Goal: Information Seeking & Learning: Compare options

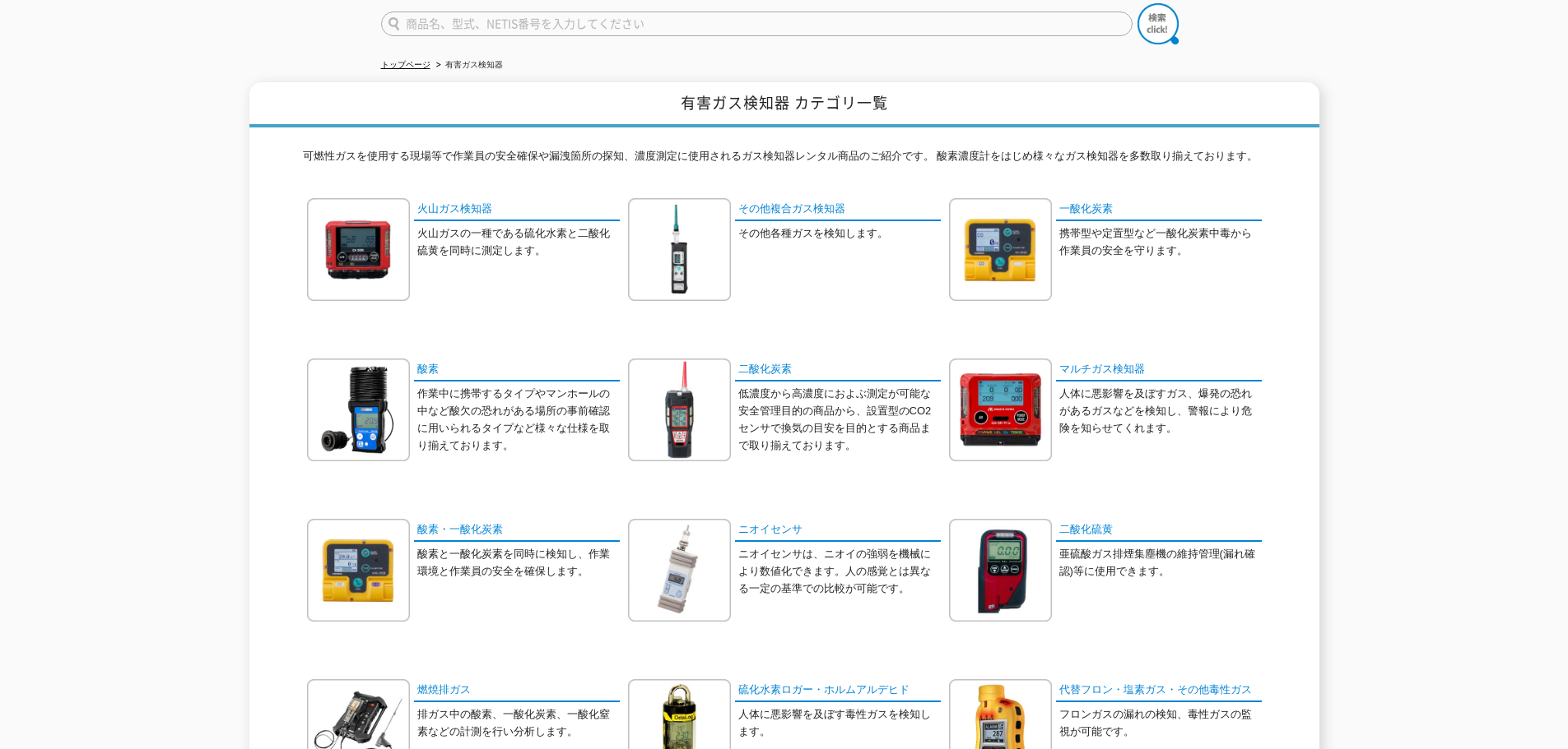
scroll to position [164, 0]
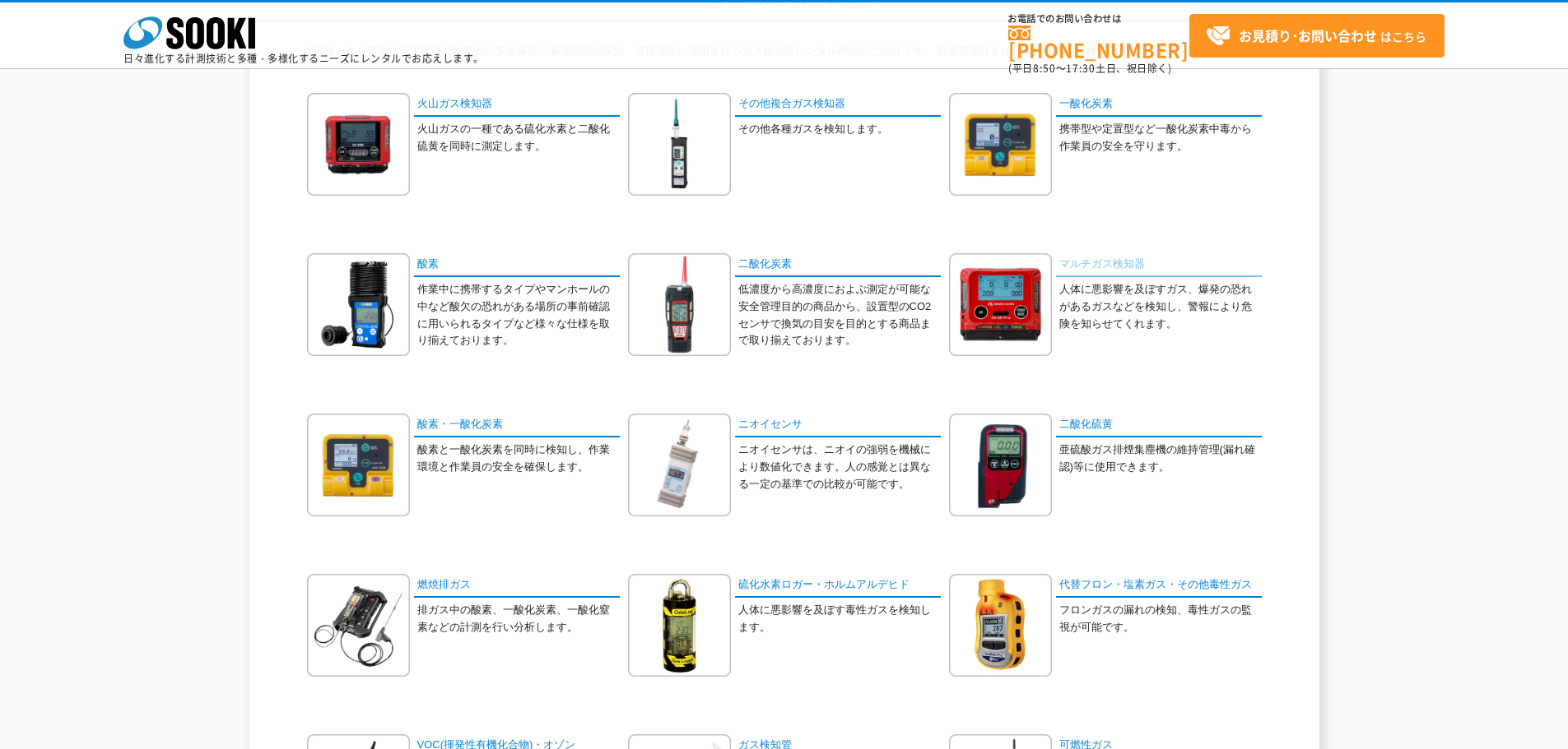
click at [1092, 265] on link "マルチガス検知器" at bounding box center [1159, 265] width 206 height 24
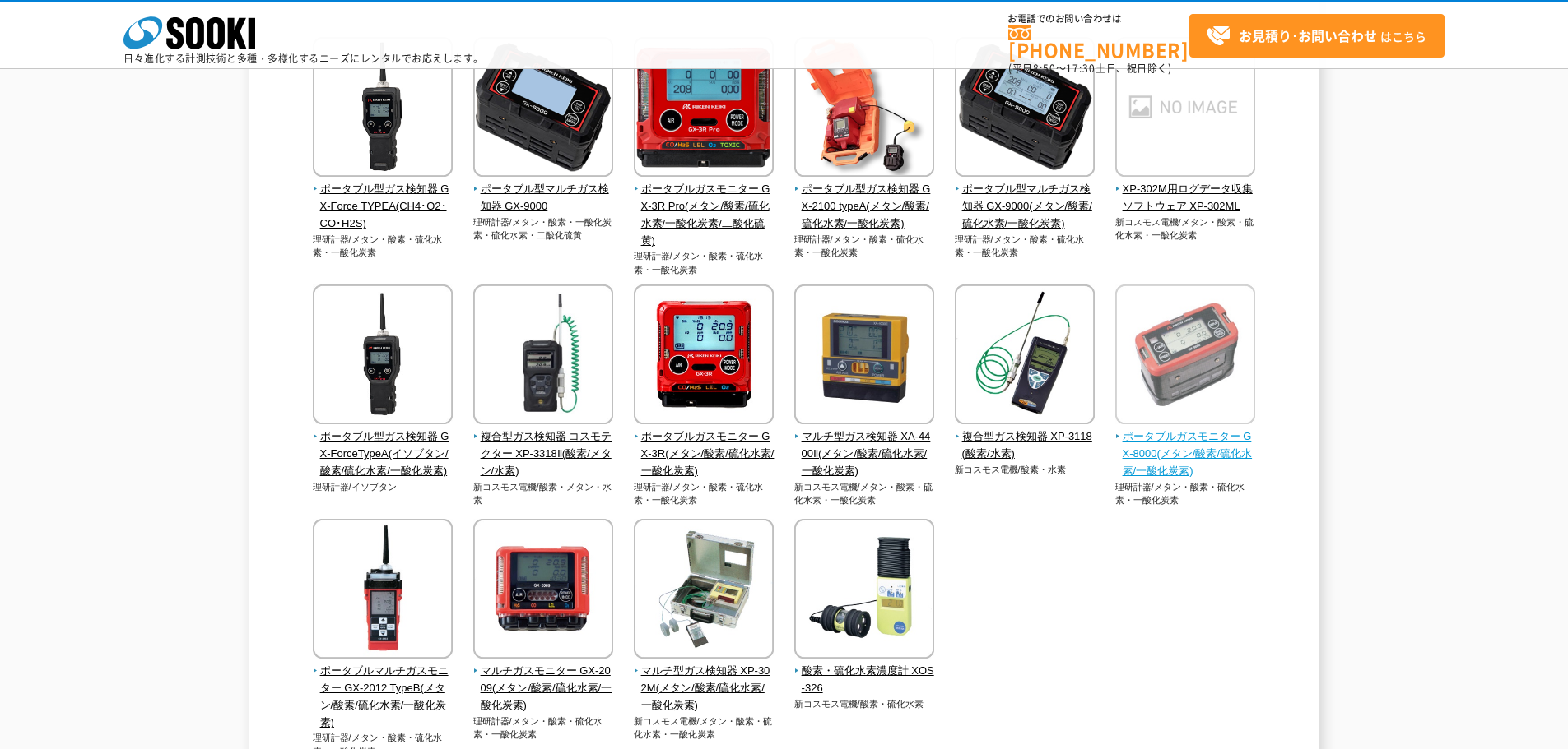
scroll to position [247, 0]
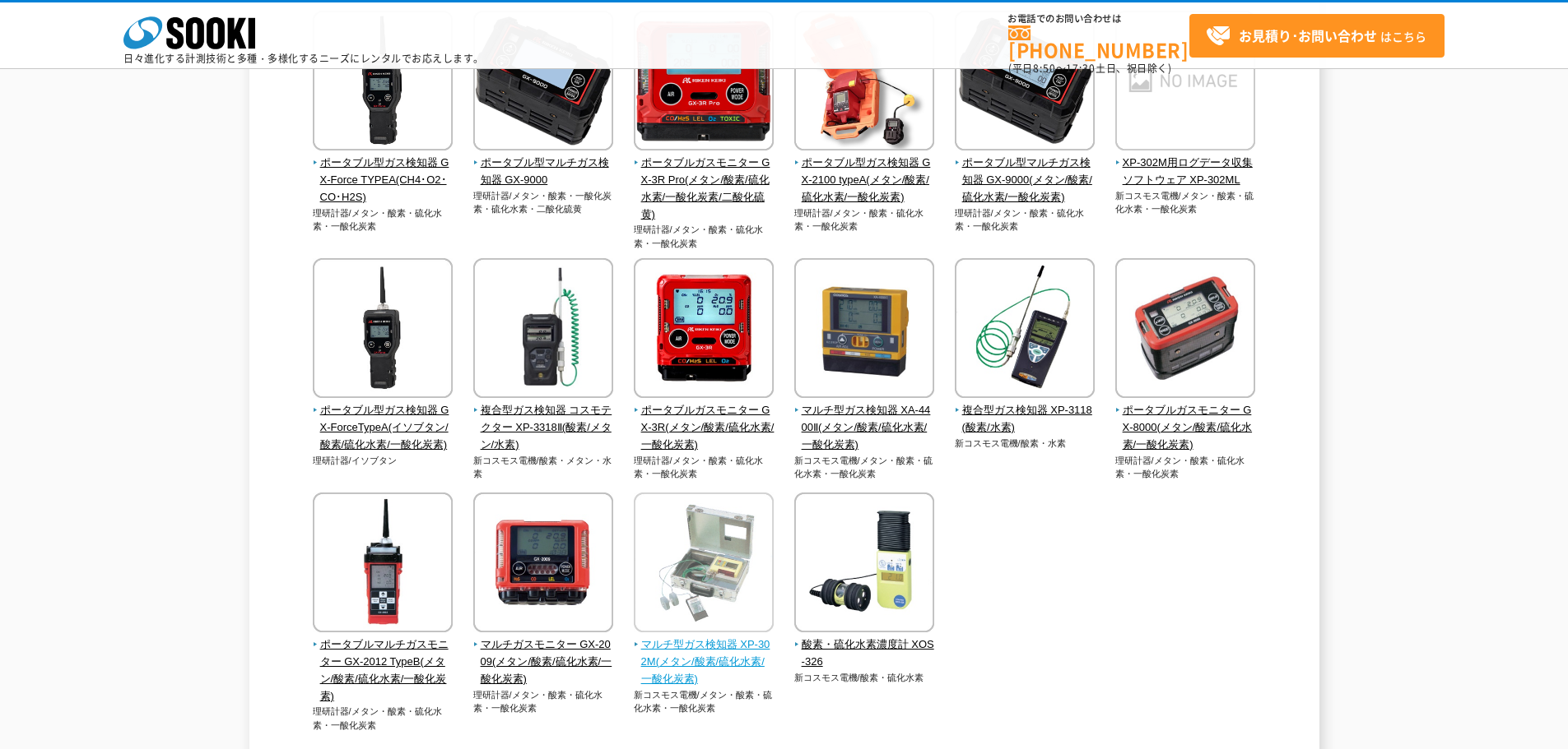
click at [724, 651] on span "マルチ型ガス検知器 XP-302M(メタン/酸素/硫化水素/一酸化炭素)" at bounding box center [704, 662] width 141 height 51
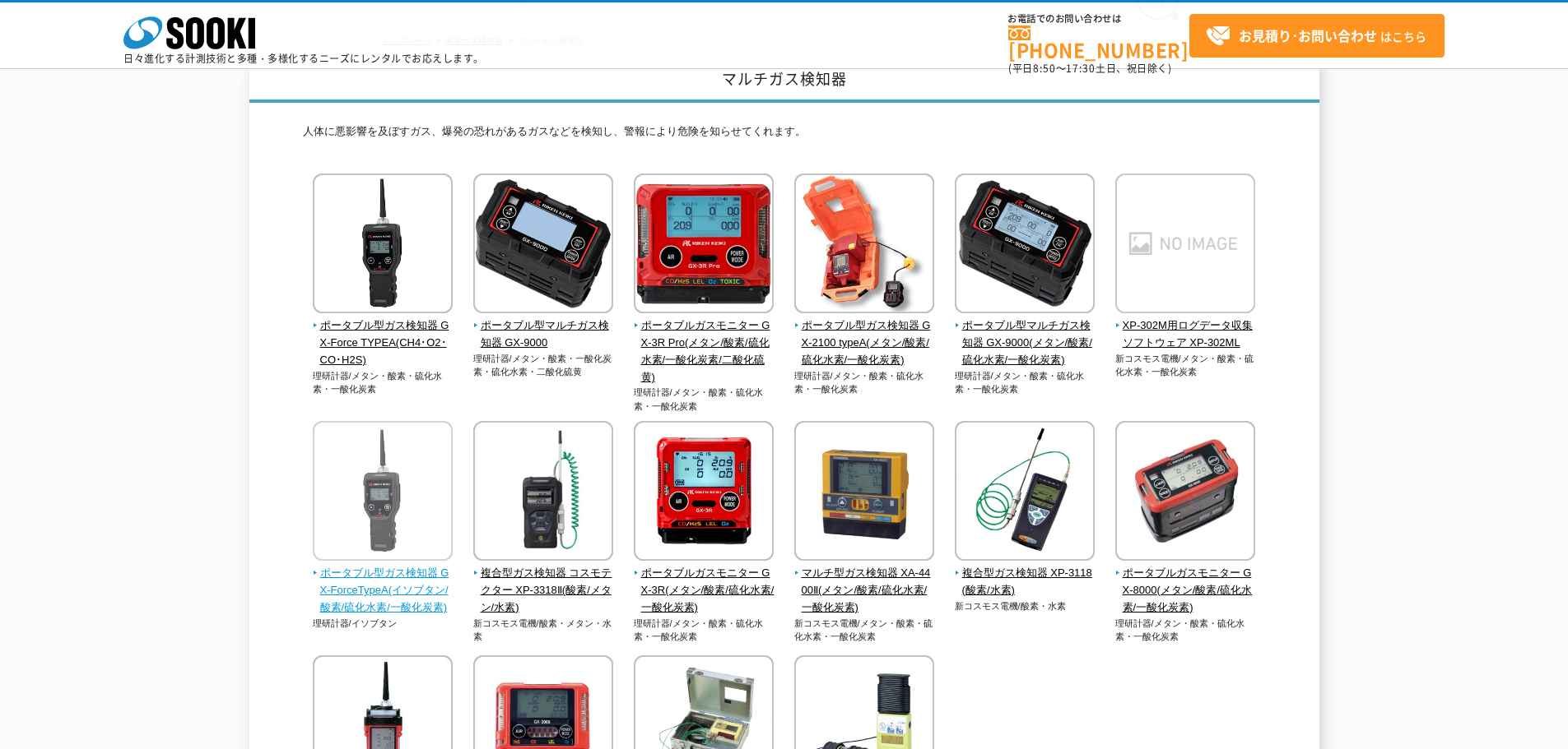
scroll to position [83, 0]
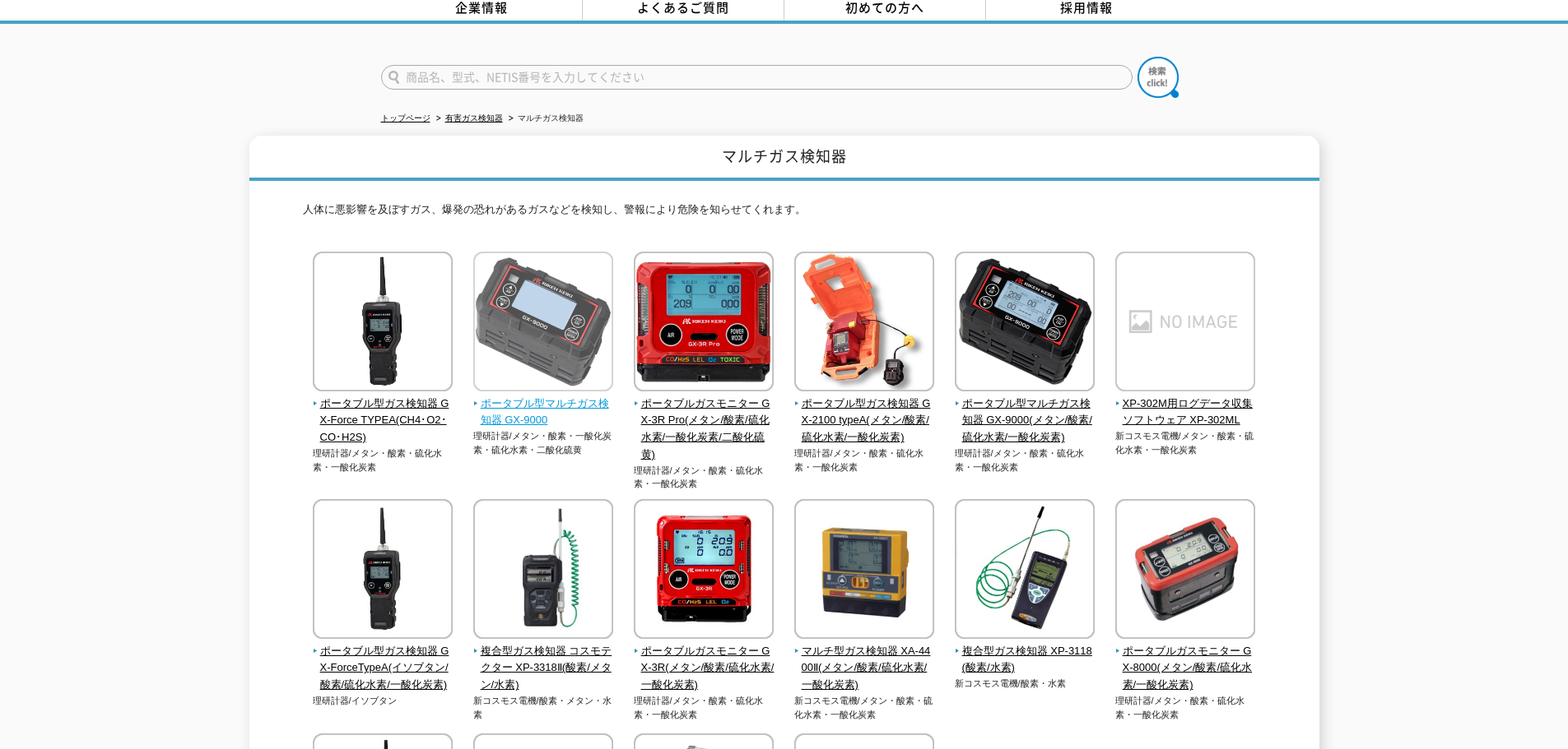
click at [518, 323] on img at bounding box center [543, 324] width 140 height 144
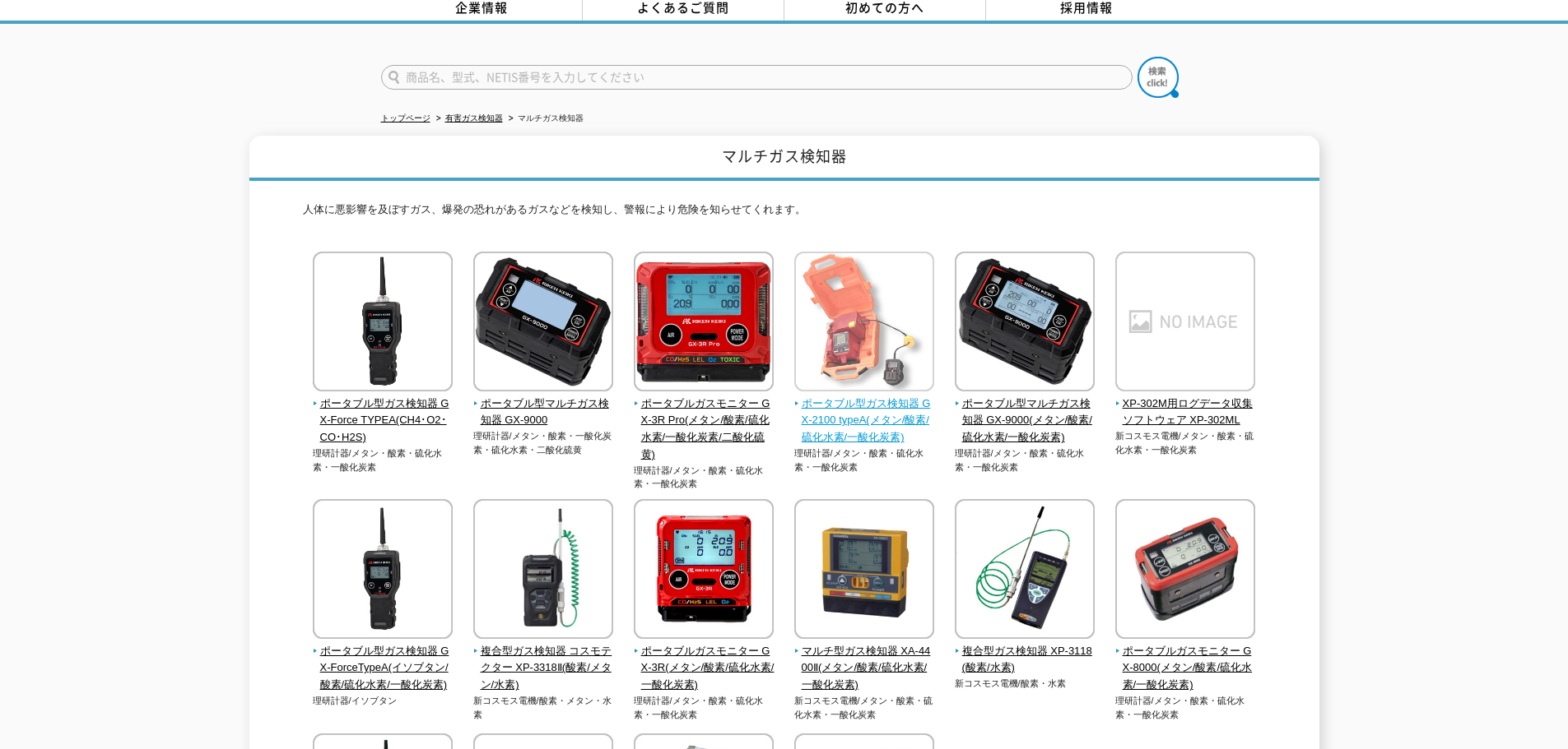
click at [889, 425] on span "ポータブル型ガス検知器 GX-2100 typeA(メタン/酸素/硫化水素/一酸化炭素)" at bounding box center [864, 421] width 141 height 51
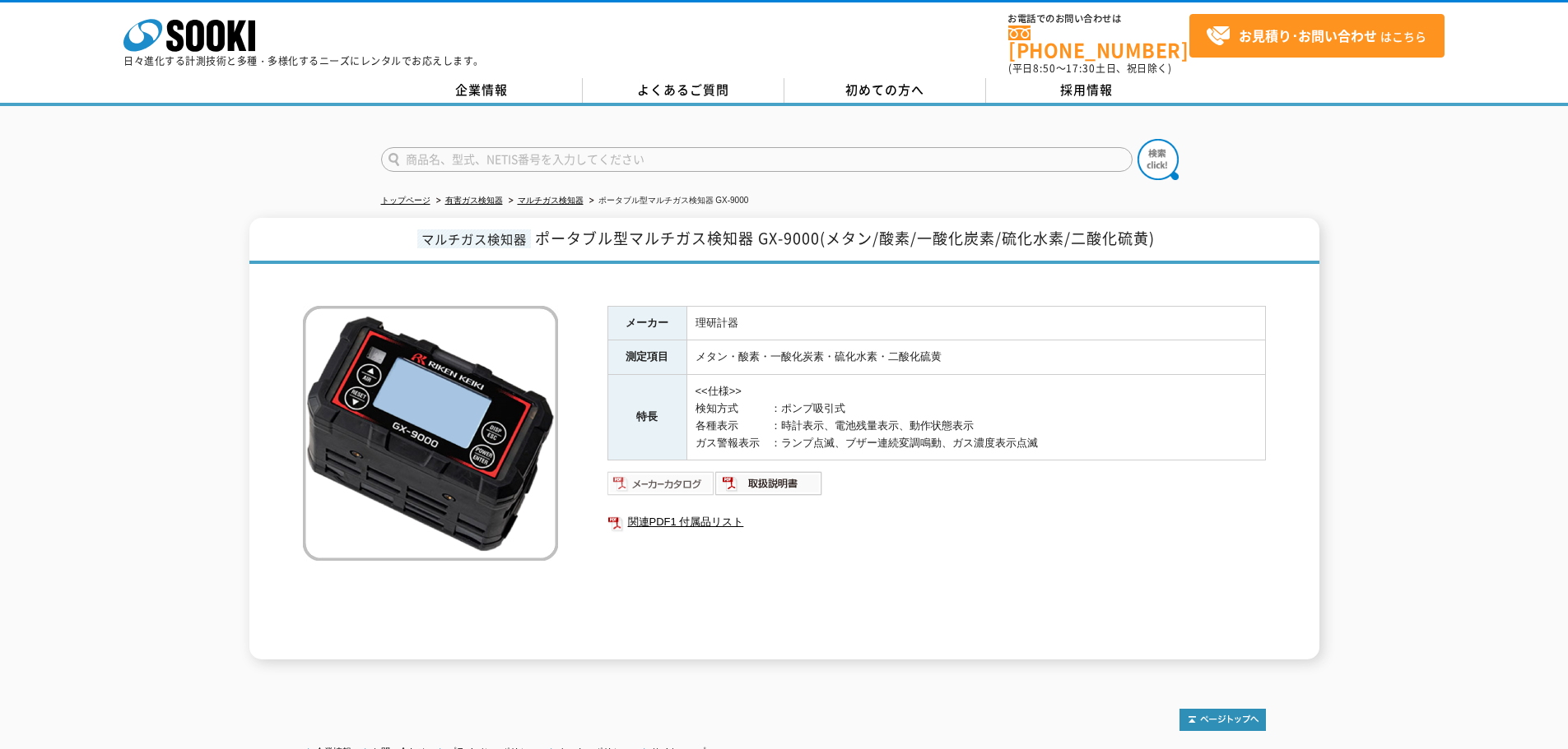
click at [681, 472] on img at bounding box center [661, 484] width 108 height 26
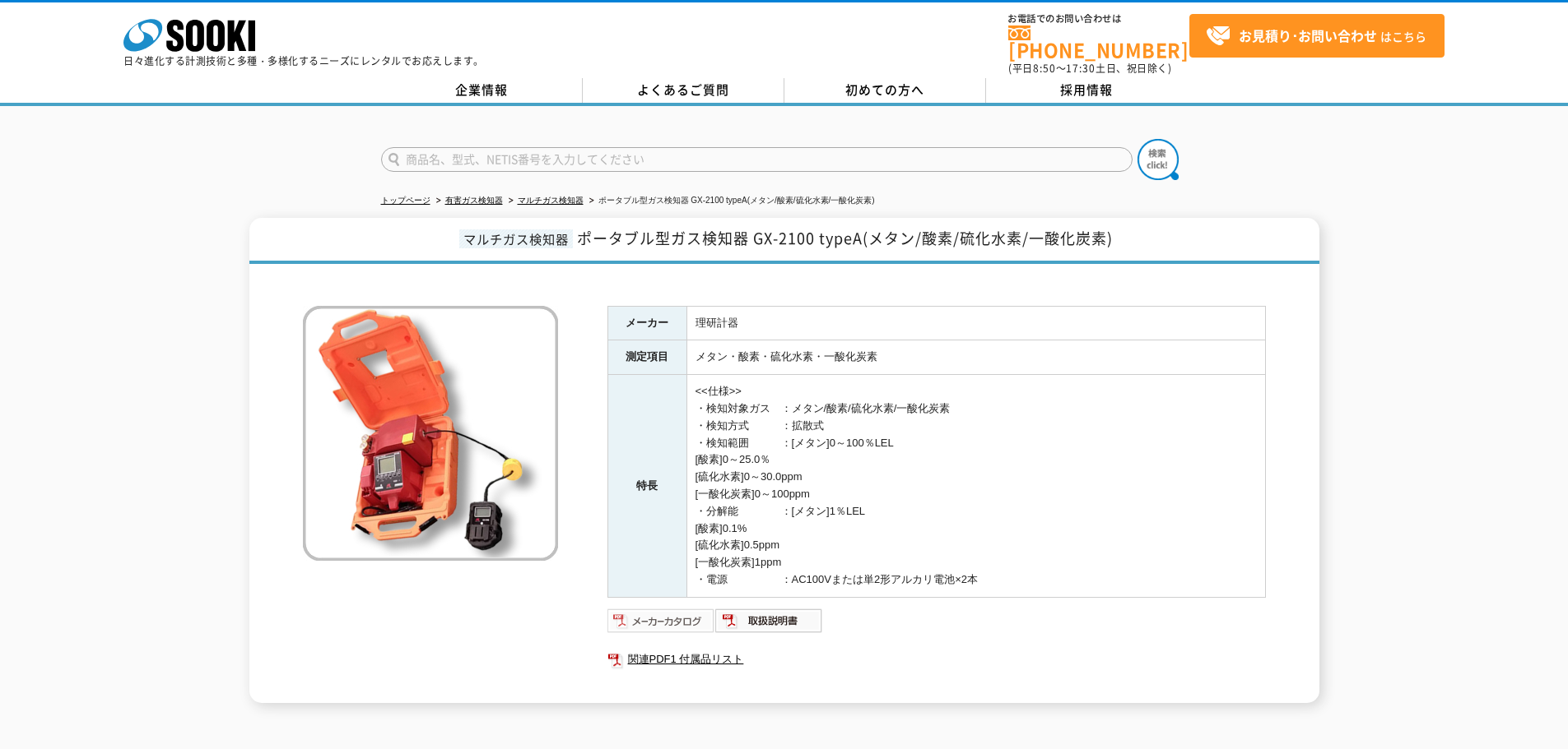
click at [666, 614] on img at bounding box center [661, 621] width 108 height 26
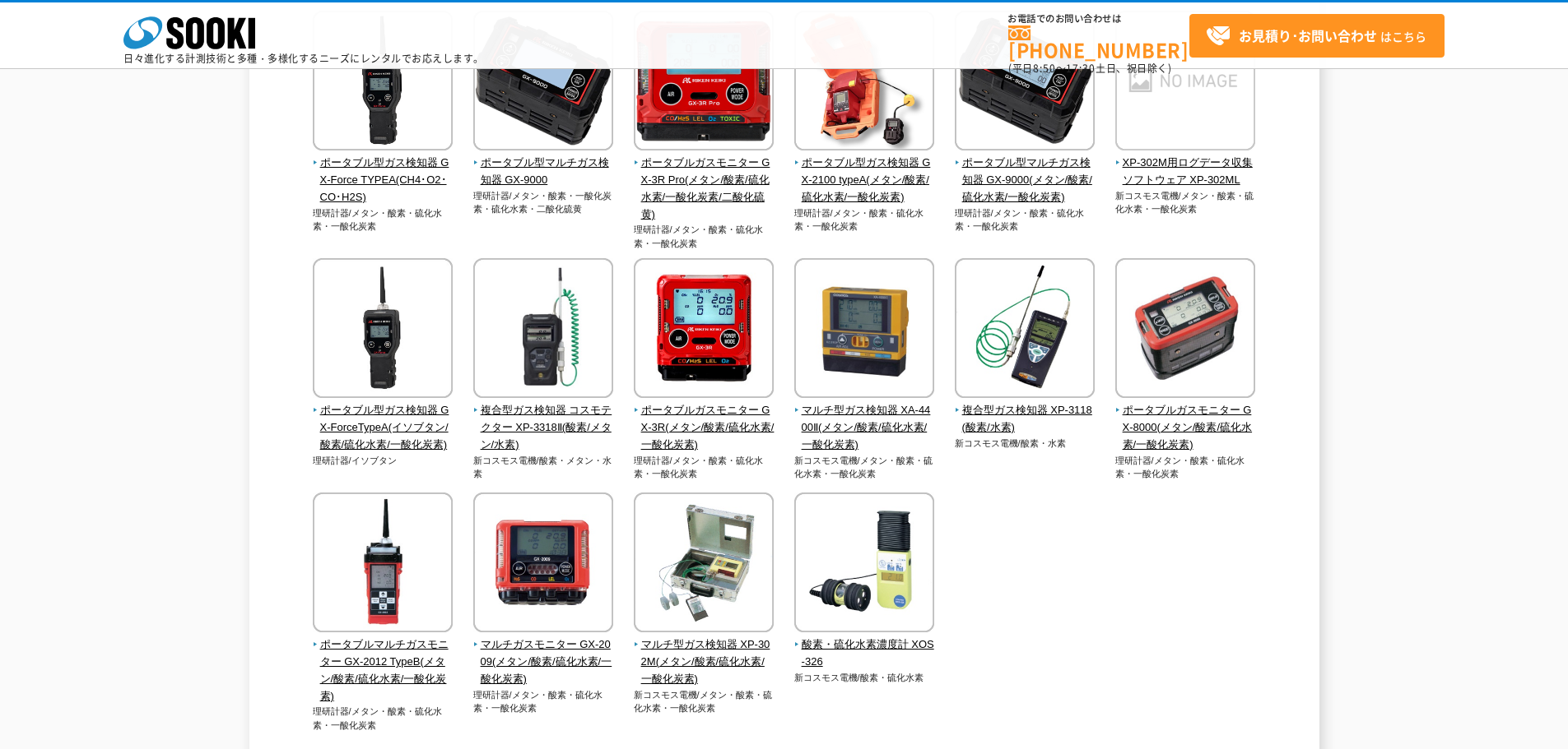
scroll to position [329, 0]
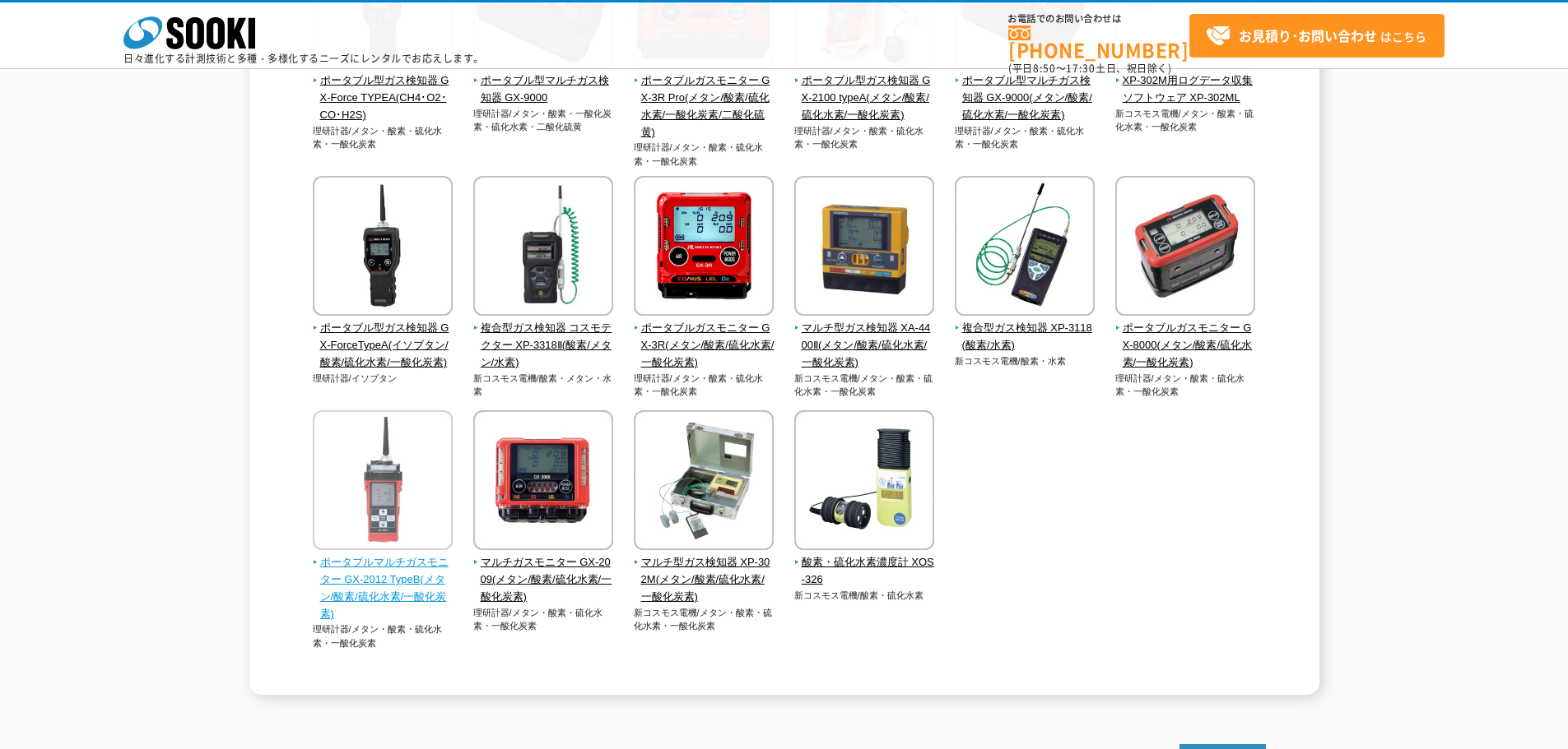
click at [361, 606] on span "ポータブルマルチガスモニター GX-2012 TypeB(メタン/酸素/硫化水素/一酸化炭素)" at bounding box center [383, 589] width 141 height 69
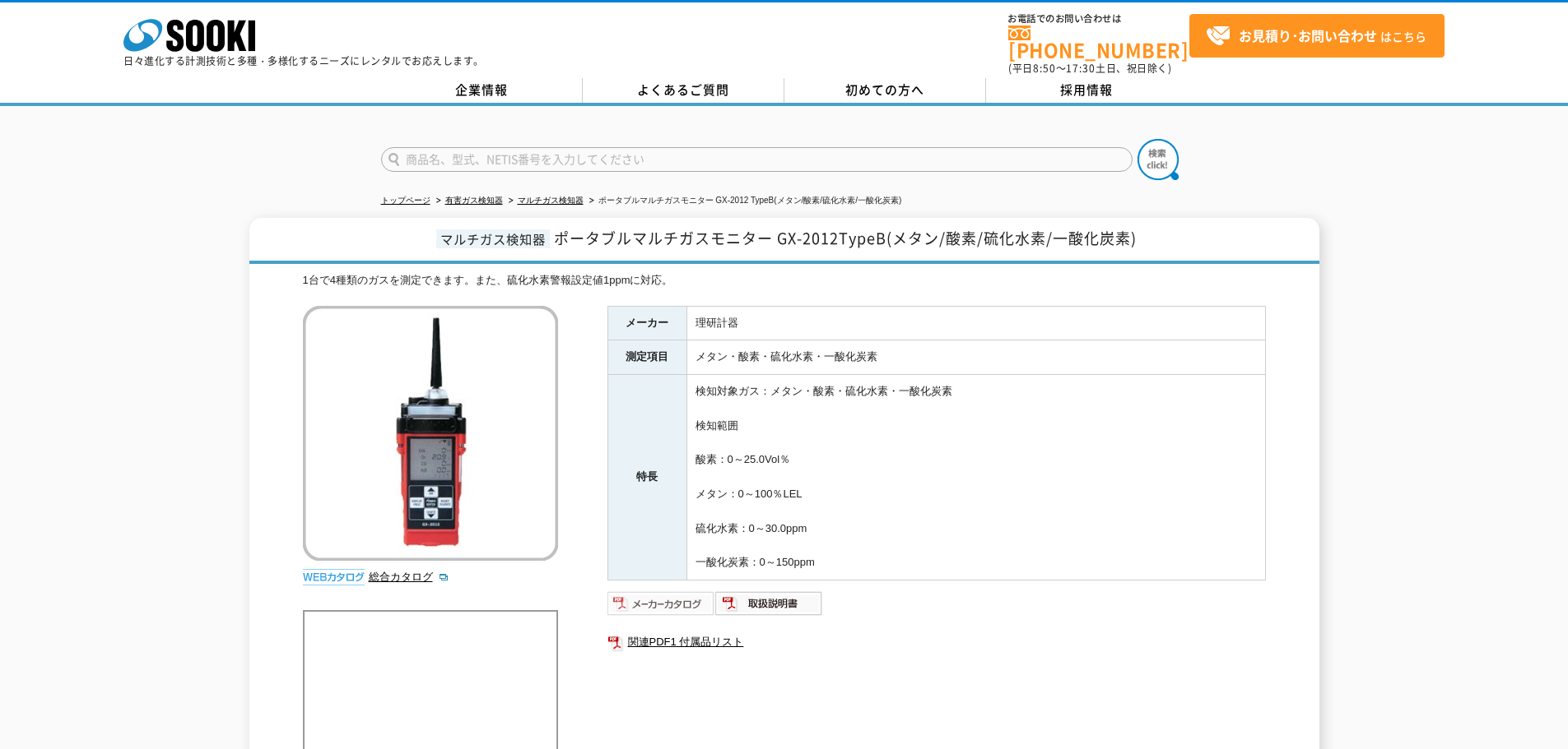
click at [636, 593] on img at bounding box center [661, 604] width 108 height 26
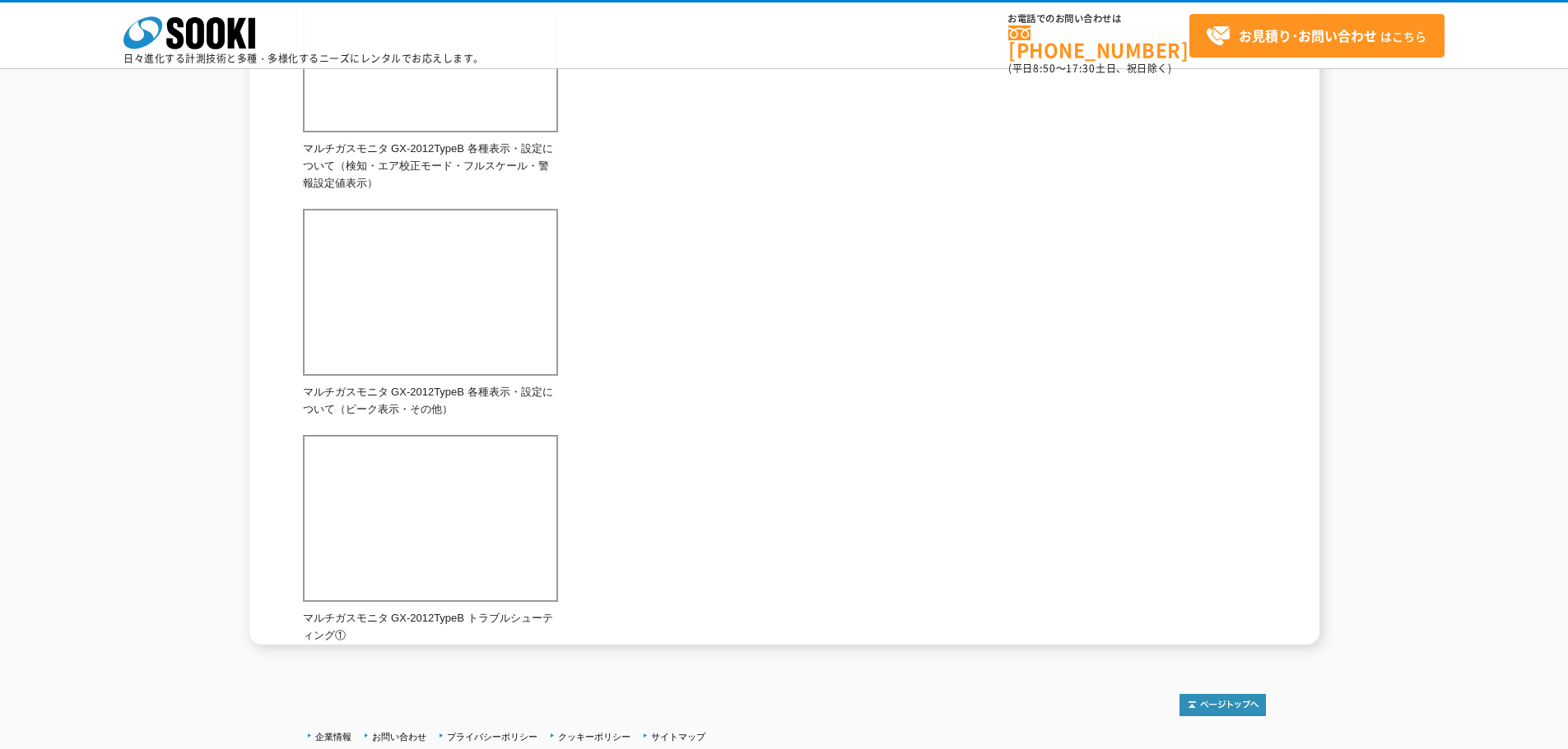
scroll to position [1152, 0]
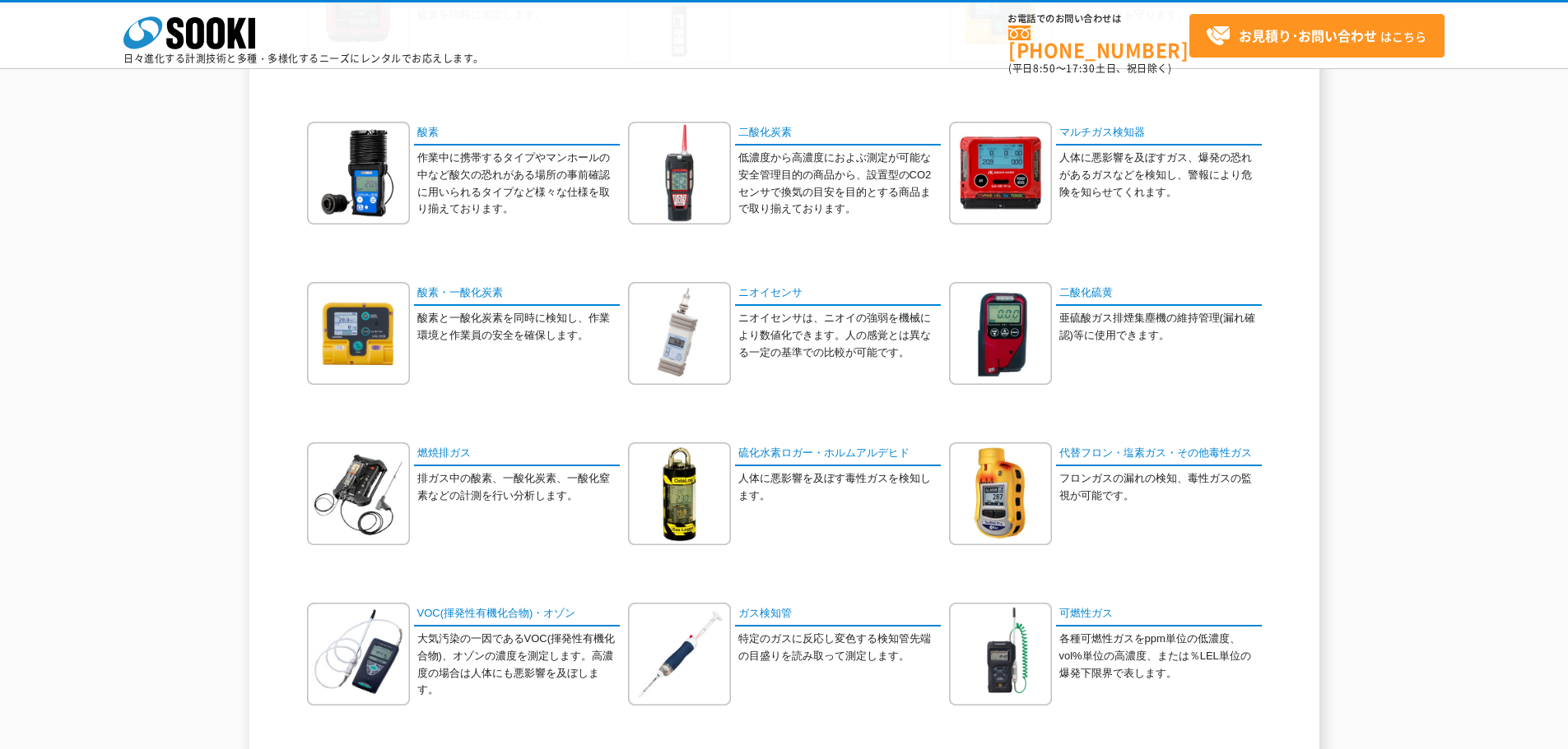
scroll to position [411, 0]
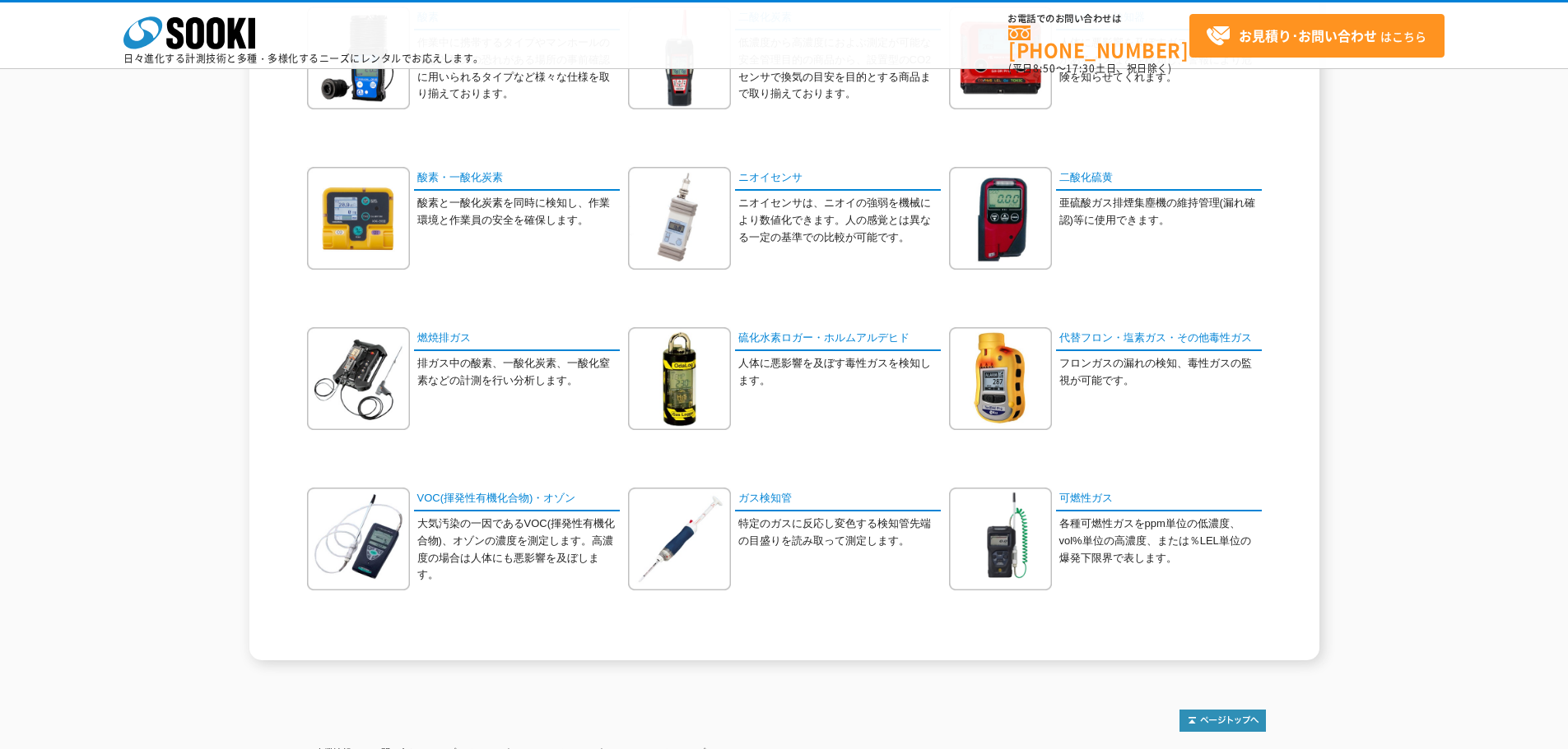
drag, startPoint x: 0, startPoint y: 0, endPoint x: 217, endPoint y: 237, distance: 321.3
